Goal: Check status: Check status

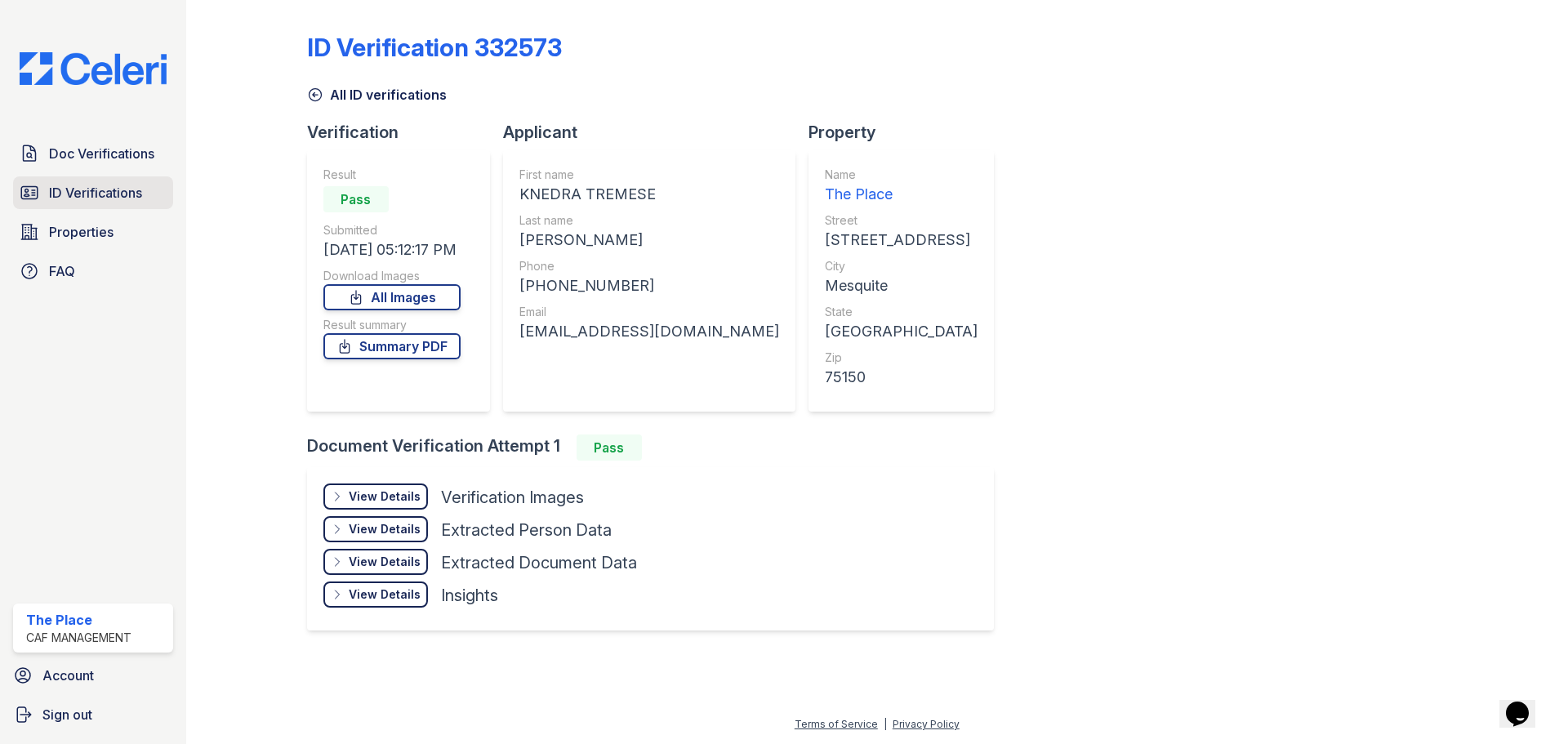
click at [122, 198] on span "ID Verifications" at bounding box center [96, 193] width 93 height 20
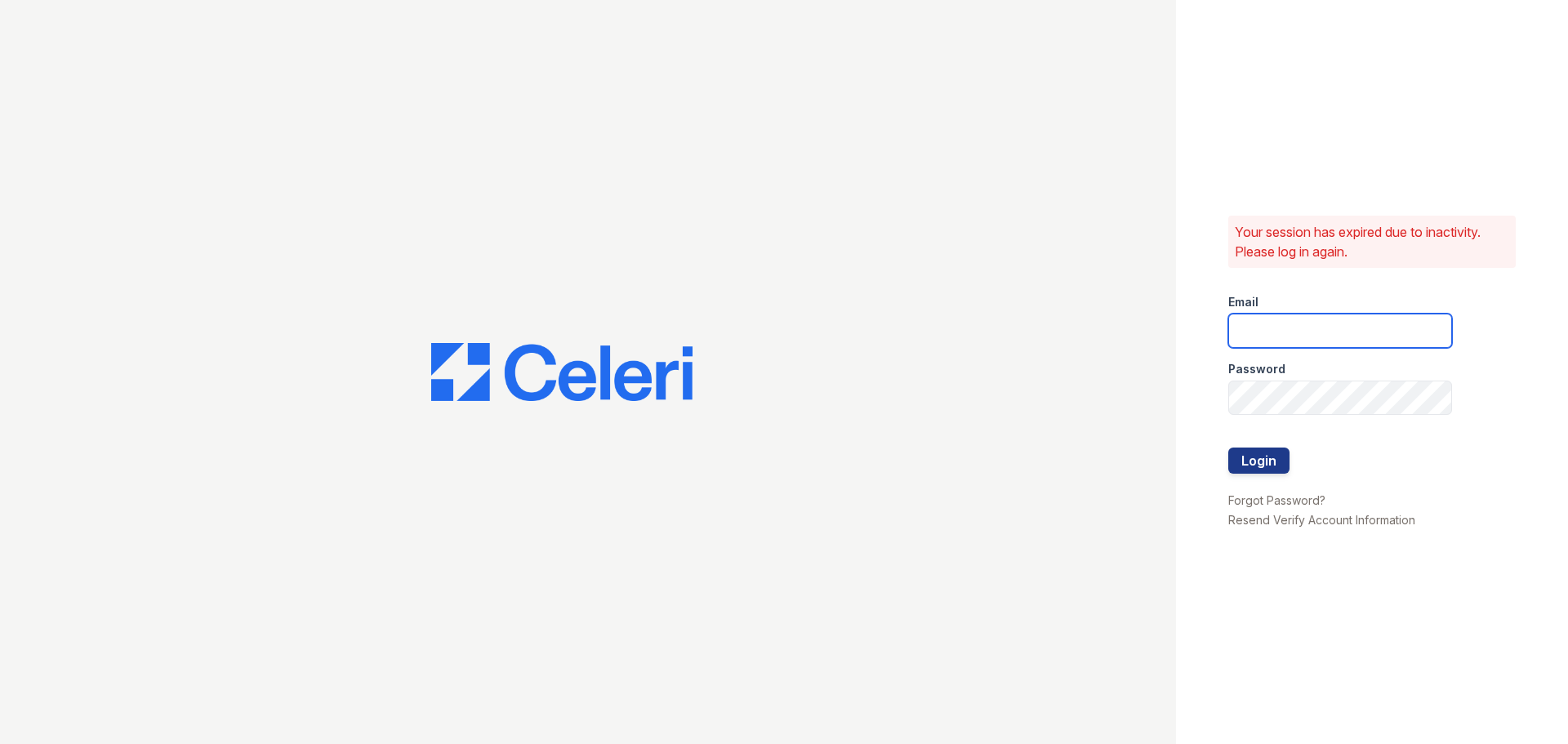
type input "theplace3@cafmanagement.com"
click at [1244, 459] on button "Login" at bounding box center [1259, 460] width 62 height 26
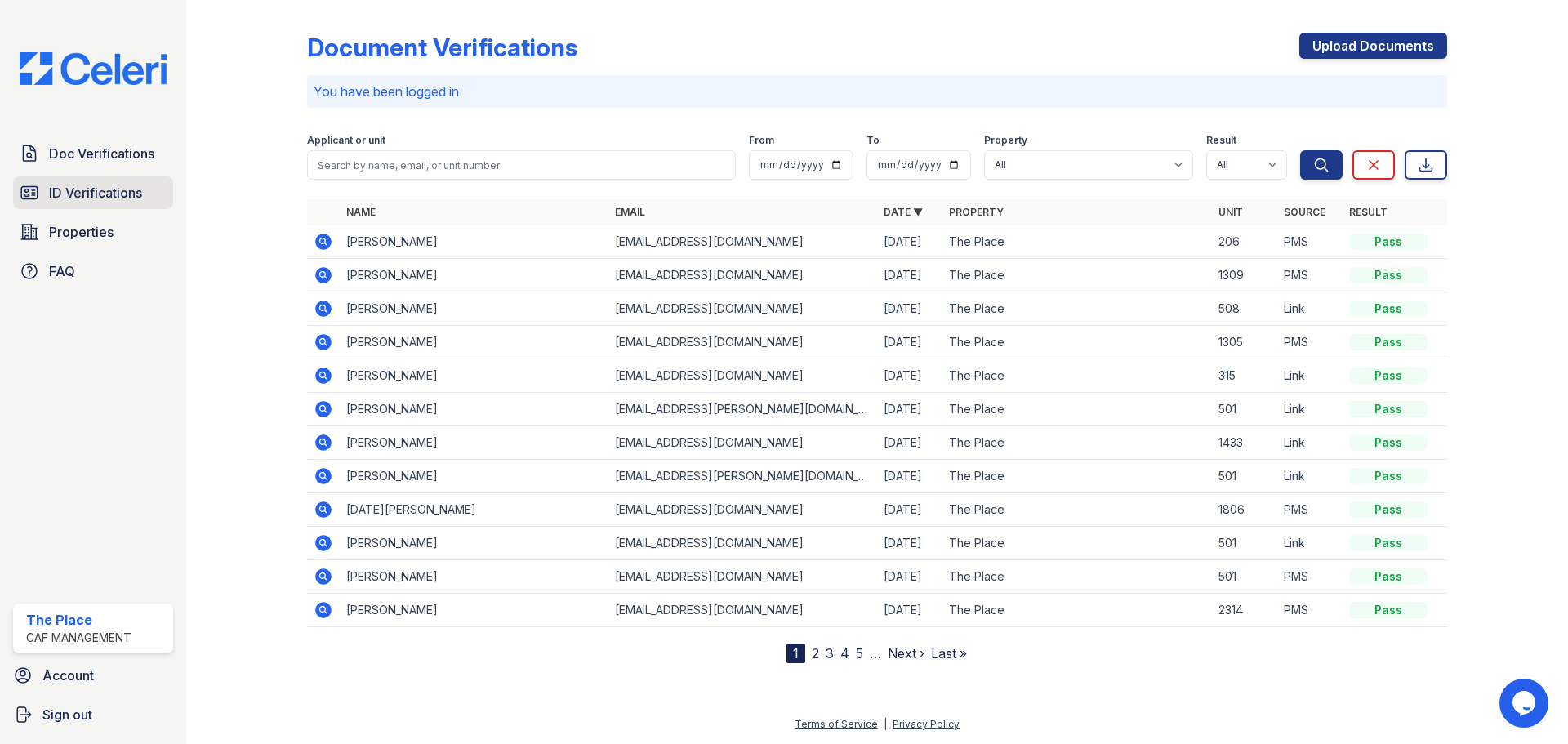
click at [130, 203] on span "ID Verifications" at bounding box center [96, 193] width 93 height 20
